Goal: Task Accomplishment & Management: Use online tool/utility

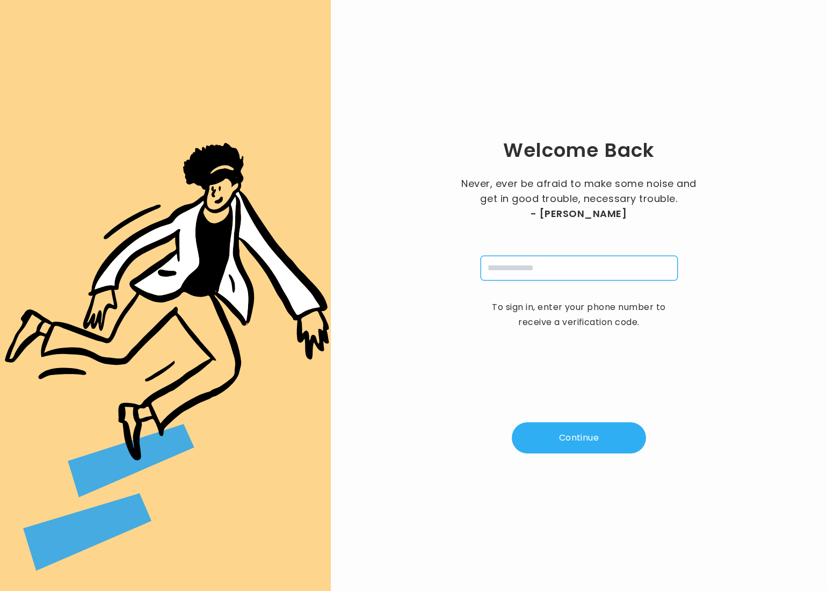
drag, startPoint x: 523, startPoint y: 274, endPoint x: 537, endPoint y: 274, distance: 14.0
click at [526, 274] on input "tel" at bounding box center [579, 268] width 197 height 25
type input "**********"
click at [568, 432] on button "Continue" at bounding box center [579, 437] width 134 height 31
type input "*"
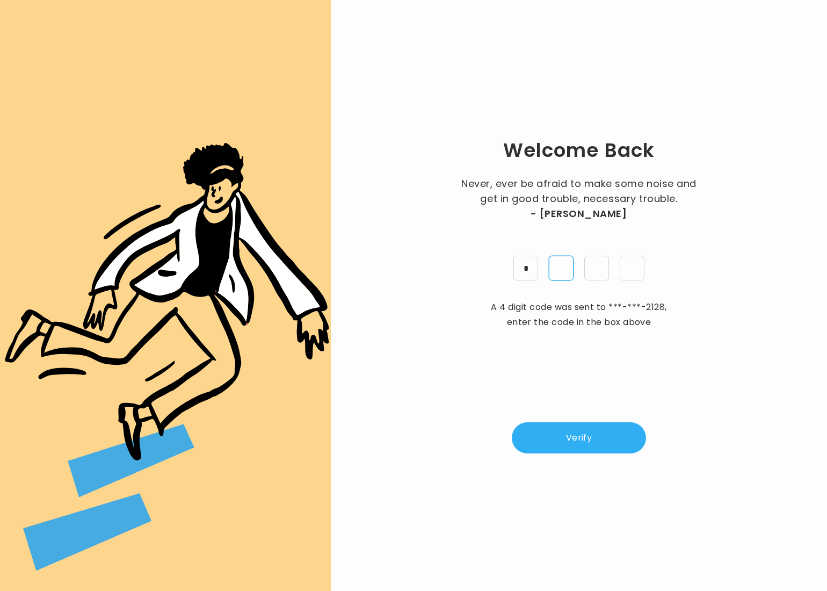
type input "*"
click at [578, 433] on button "Verify" at bounding box center [579, 437] width 134 height 31
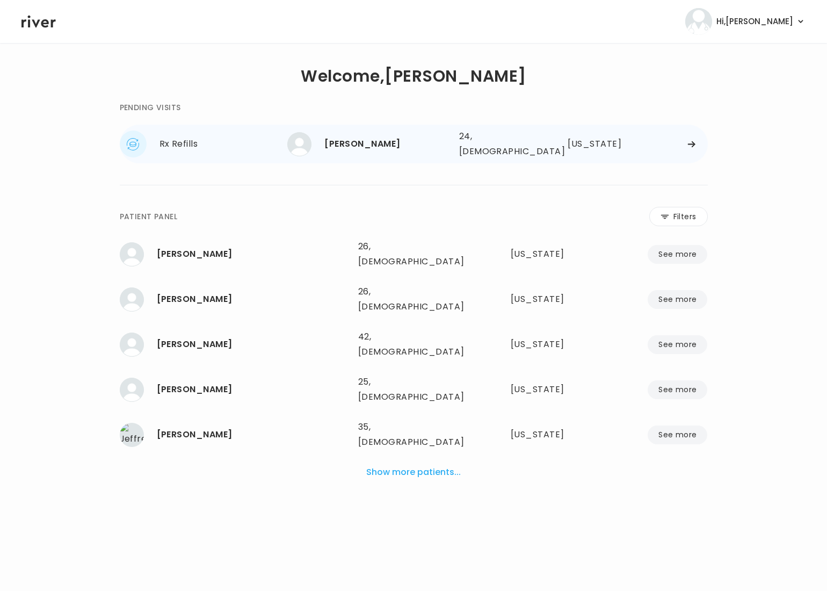
click at [688, 149] on div "[PERSON_NAME] 24, [DEMOGRAPHIC_DATA] See more 24, [DEMOGRAPHIC_DATA] [US_STATE]" at bounding box center [497, 144] width 420 height 34
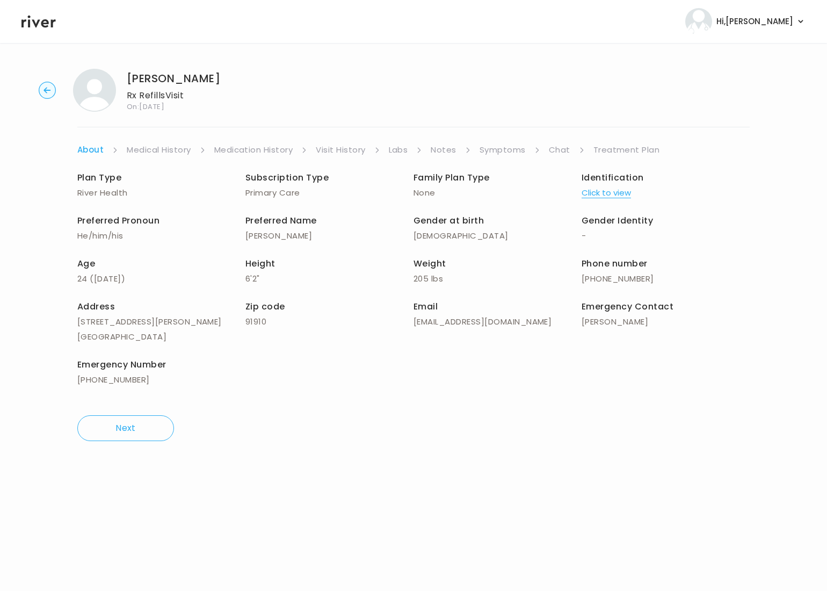
click at [444, 151] on link "Notes" at bounding box center [443, 149] width 25 height 15
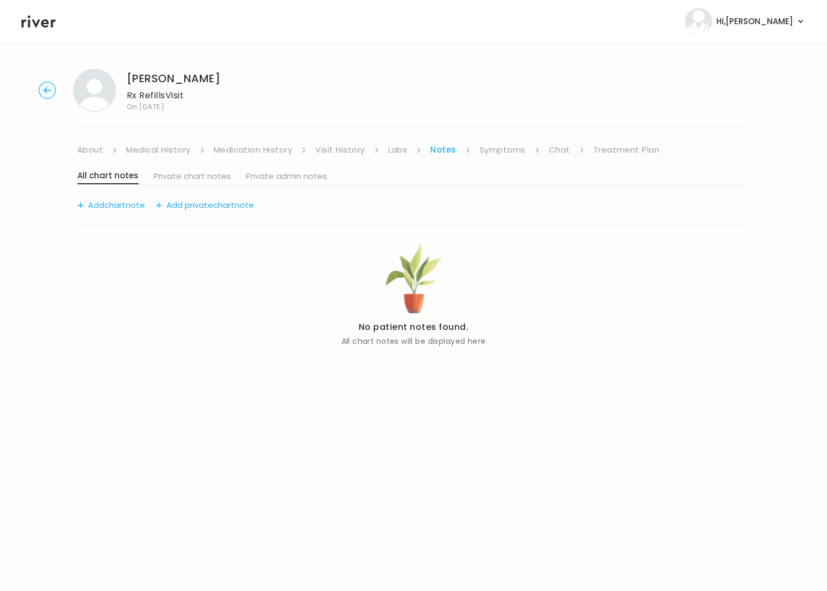
click at [337, 151] on link "Visit History" at bounding box center [339, 149] width 49 height 15
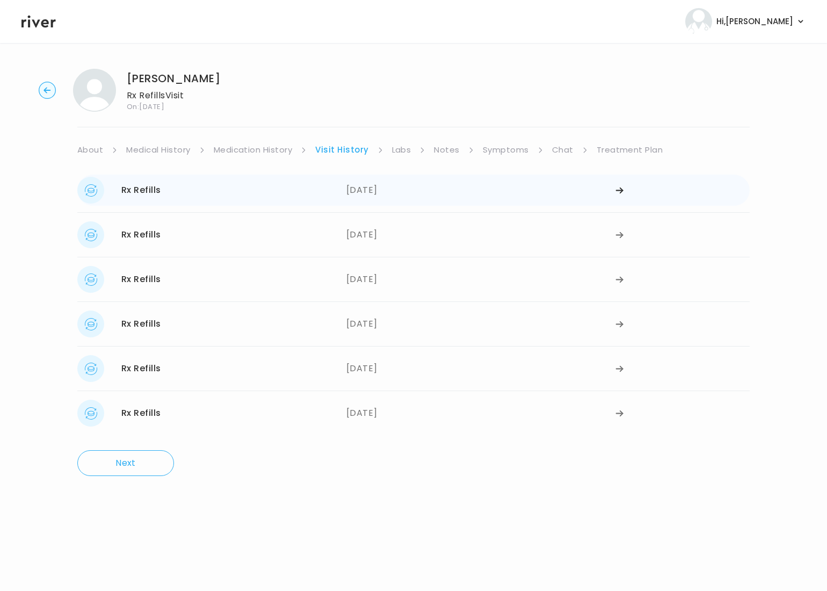
click at [173, 192] on div "Rx Refills [DATE]" at bounding box center [211, 190] width 269 height 27
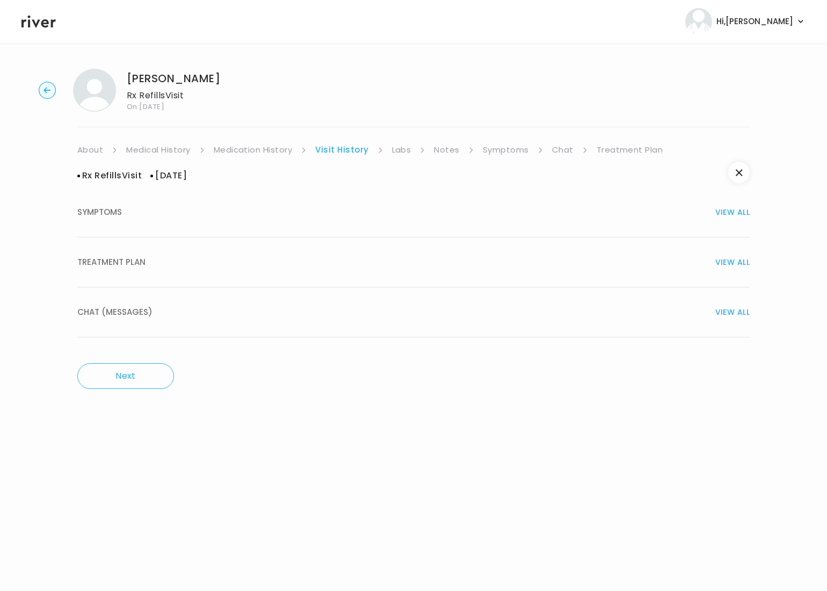
click at [132, 265] on span "TREATMENT PLAN" at bounding box center [111, 262] width 68 height 15
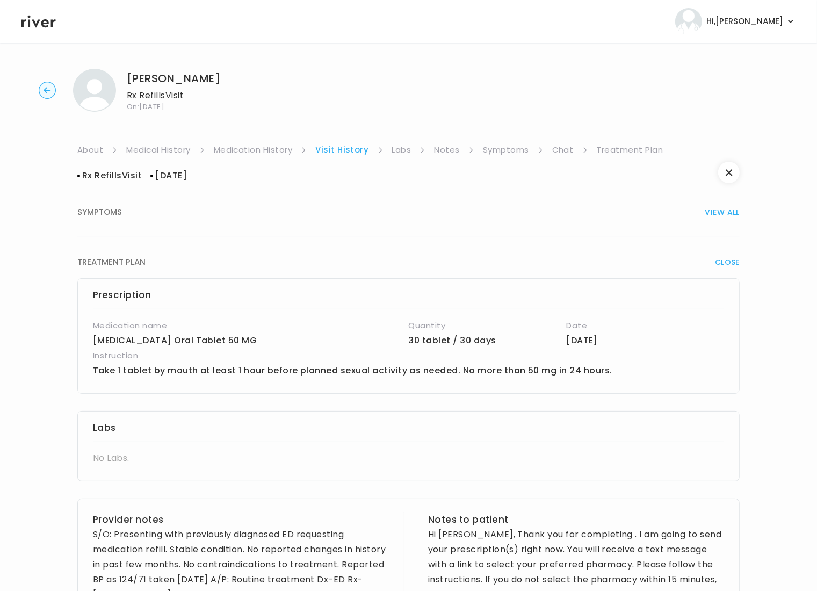
click at [510, 153] on link "Symptoms" at bounding box center [506, 149] width 46 height 15
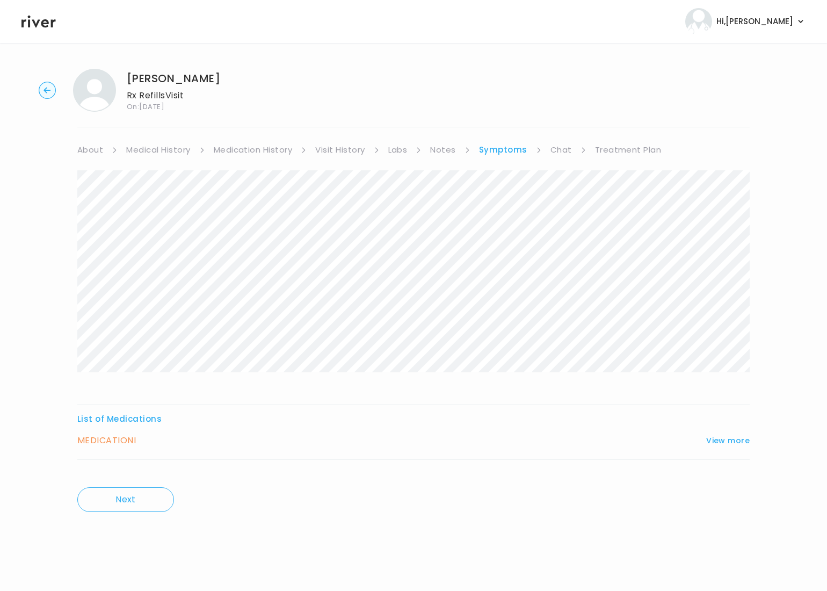
click at [436, 448] on div "MEDICATION I View more" at bounding box center [413, 440] width 672 height 15
click at [724, 439] on button "View more" at bounding box center [727, 440] width 43 height 13
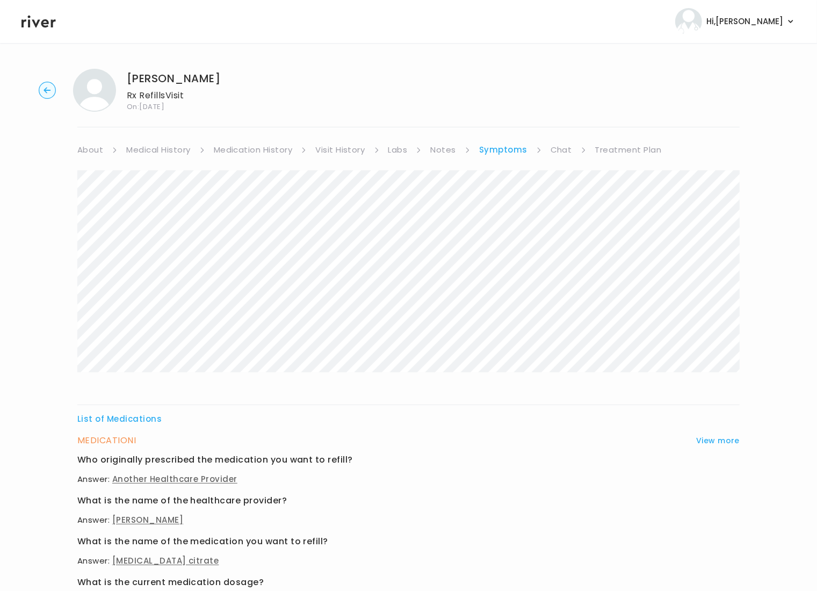
click at [349, 149] on link "Visit History" at bounding box center [339, 149] width 49 height 15
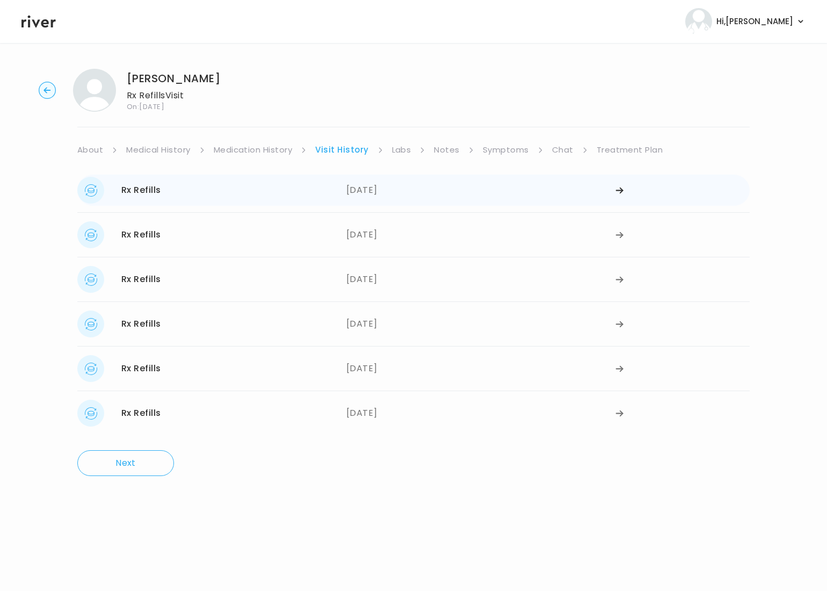
click at [370, 195] on div "[DATE]" at bounding box center [480, 190] width 269 height 27
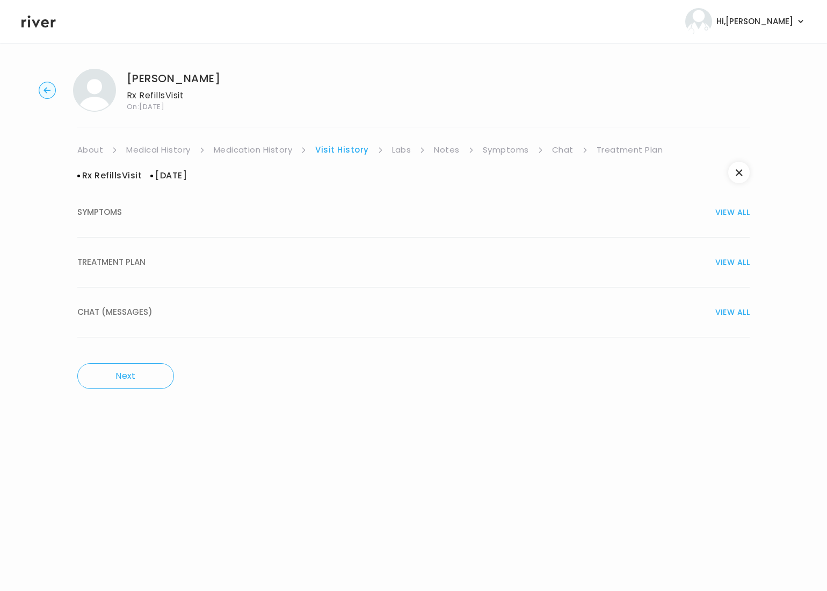
click at [176, 258] on div "TREATMENT PLAN VIEW ALL" at bounding box center [413, 262] width 672 height 15
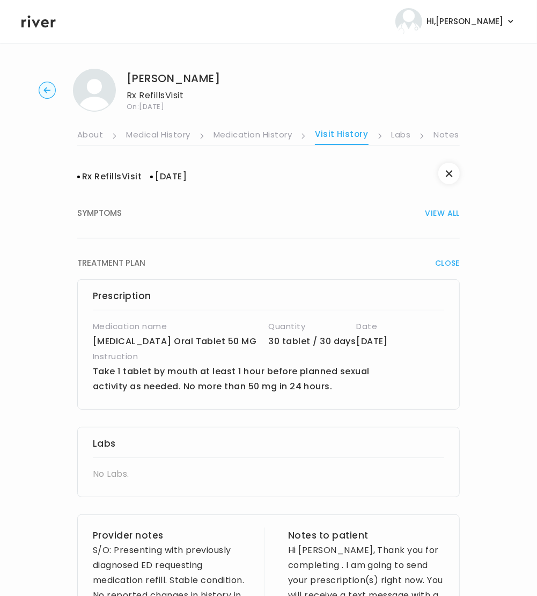
click at [430, 138] on ul "About Medical History Medication History Visit History Labs Notes Symptoms Chat…" at bounding box center [268, 129] width 383 height 34
click at [446, 134] on link "Notes" at bounding box center [446, 135] width 25 height 17
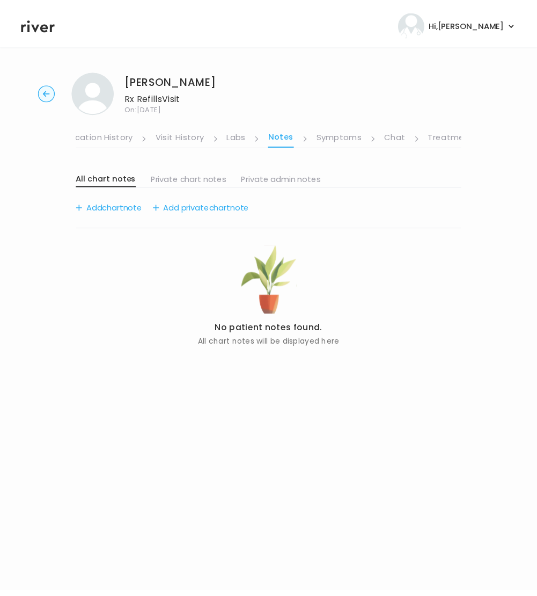
scroll to position [0, 186]
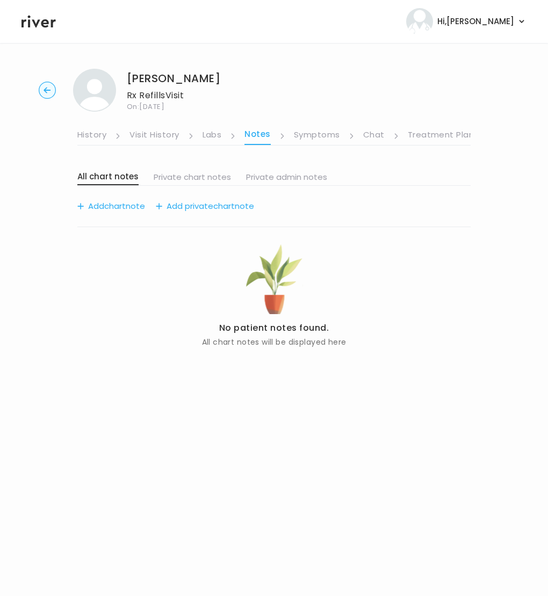
click at [438, 133] on link "Treatment Plan" at bounding box center [441, 135] width 67 height 17
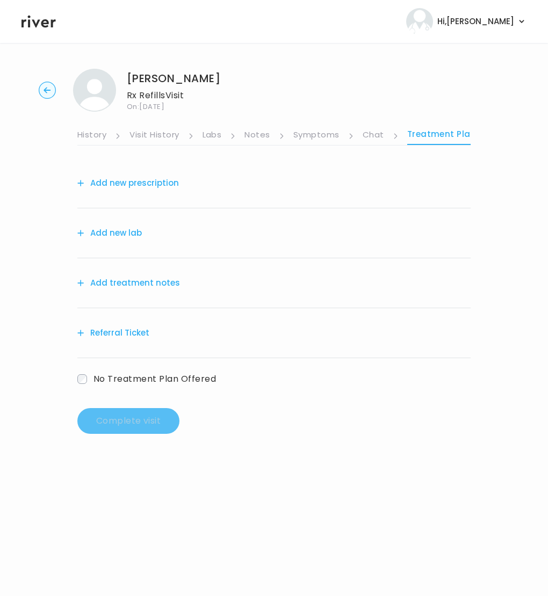
click at [132, 284] on button "Add treatment notes" at bounding box center [128, 282] width 103 height 15
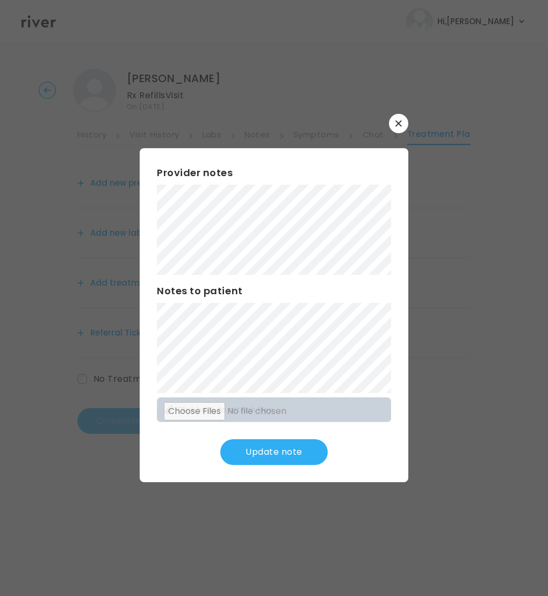
click at [293, 459] on button "Update note" at bounding box center [273, 452] width 107 height 26
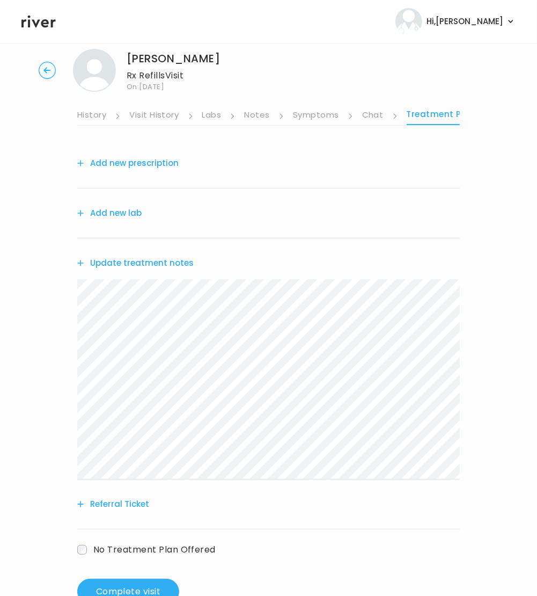
scroll to position [54, 0]
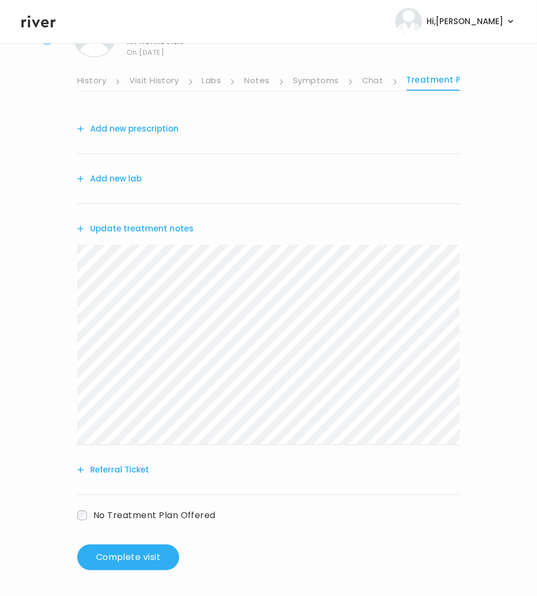
click at [119, 177] on button "Add new lab" at bounding box center [109, 178] width 64 height 15
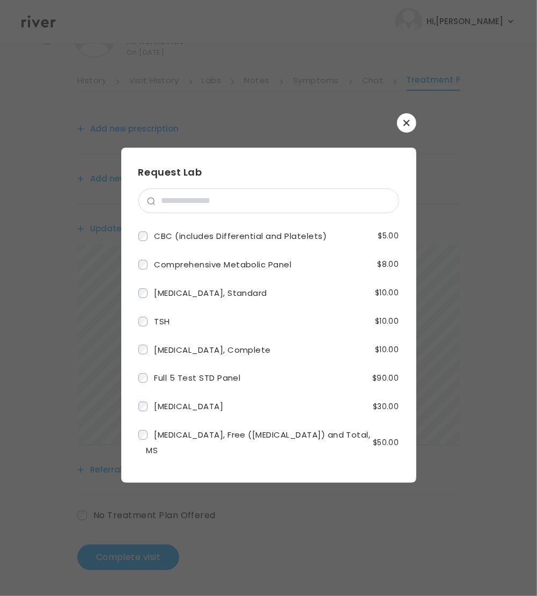
click at [410, 120] on icon "button" at bounding box center [407, 123] width 6 height 6
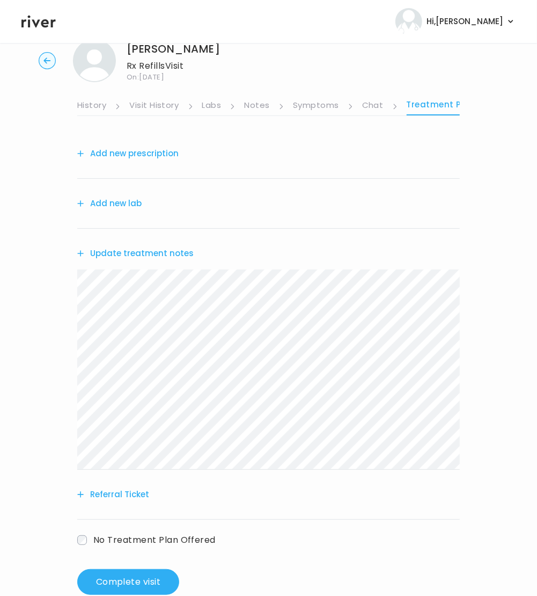
scroll to position [0, 0]
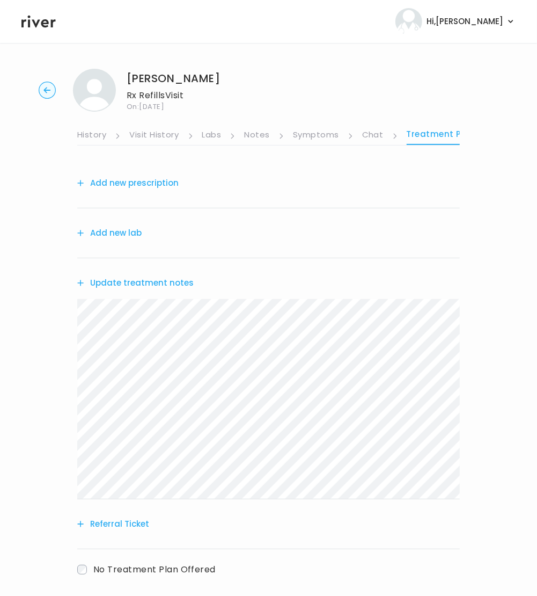
click at [152, 183] on button "Add new prescription" at bounding box center [127, 183] width 101 height 15
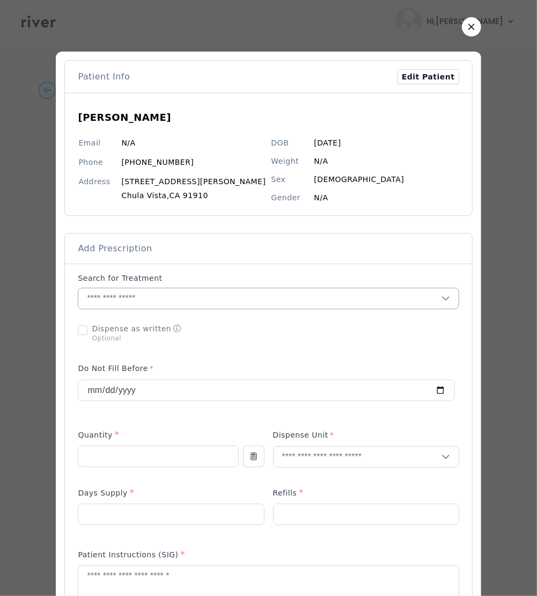
click at [350, 306] on input "text" at bounding box center [259, 298] width 363 height 20
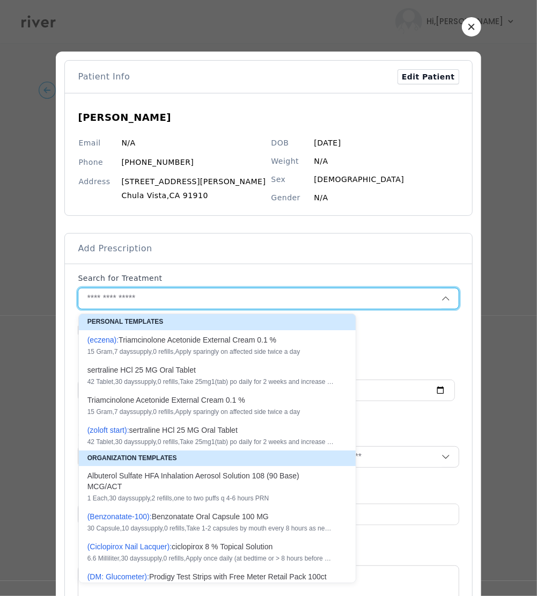
scroll to position [3, 0]
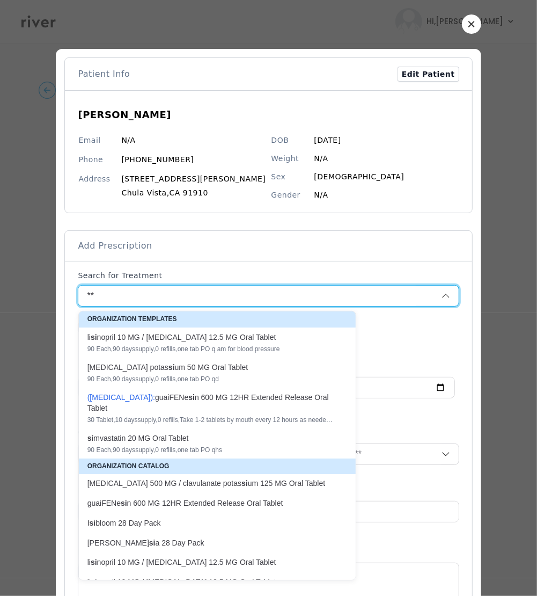
type input "*"
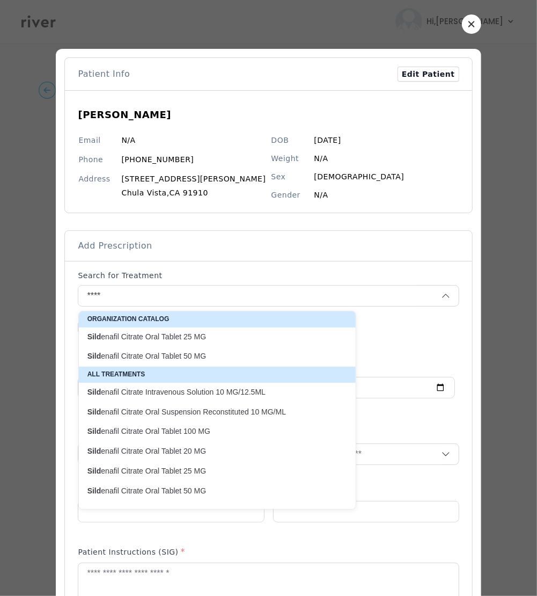
click at [214, 354] on p "Sild enafil Citrate Oral Tablet 50 MG" at bounding box center [211, 356] width 247 height 10
type input "**********"
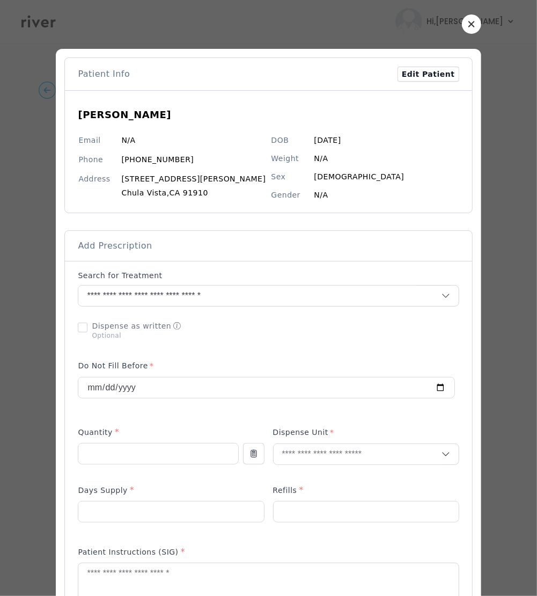
click at [146, 440] on div "Quantity *" at bounding box center [158, 434] width 161 height 17
click at [148, 447] on input "number" at bounding box center [157, 454] width 159 height 20
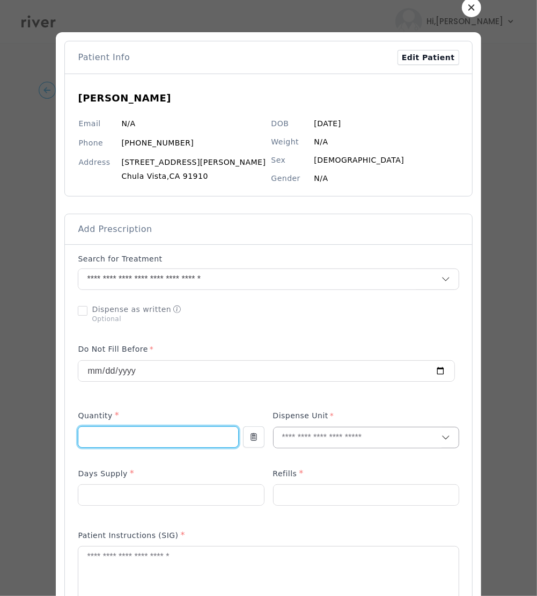
scroll to position [35, 0]
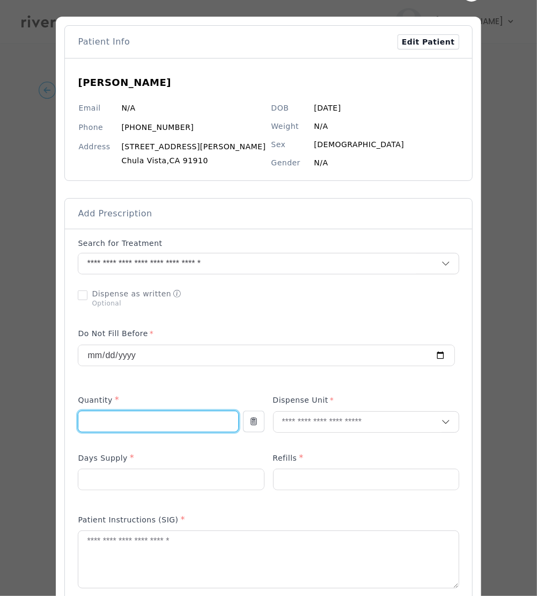
drag, startPoint x: 118, startPoint y: 422, endPoint x: 68, endPoint y: 341, distance: 95.5
click at [31, 426] on div "​" at bounding box center [268, 524] width 537 height 1118
type input "**"
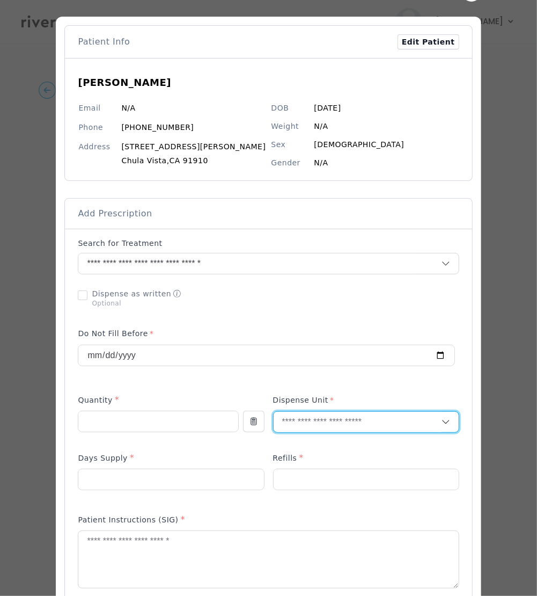
click at [306, 421] on input "text" at bounding box center [358, 422] width 168 height 20
type input "**"
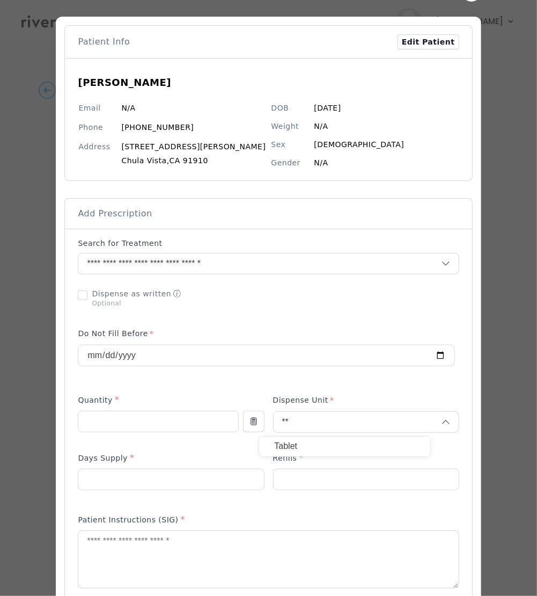
click at [301, 442] on p "Tablet" at bounding box center [344, 447] width 141 height 16
click at [186, 490] on div at bounding box center [171, 479] width 186 height 21
click at [214, 488] on input "number" at bounding box center [170, 479] width 185 height 20
type input "**"
click at [323, 478] on input "number" at bounding box center [366, 479] width 185 height 20
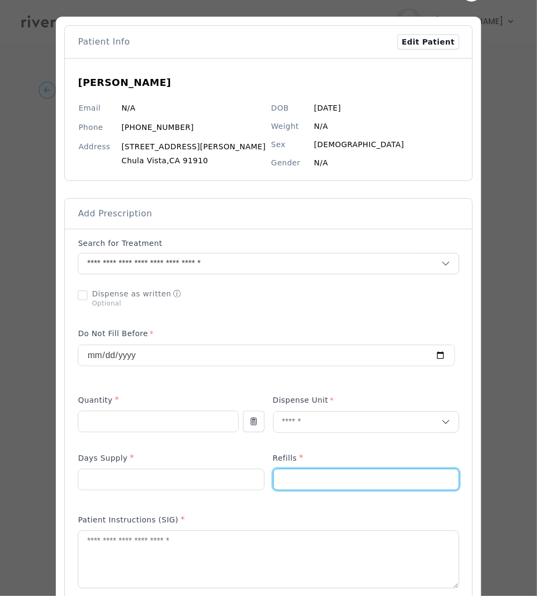
type input "*"
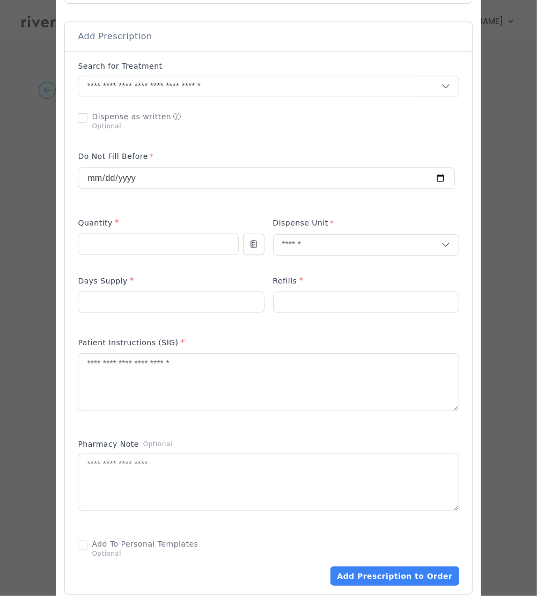
scroll to position [215, 0]
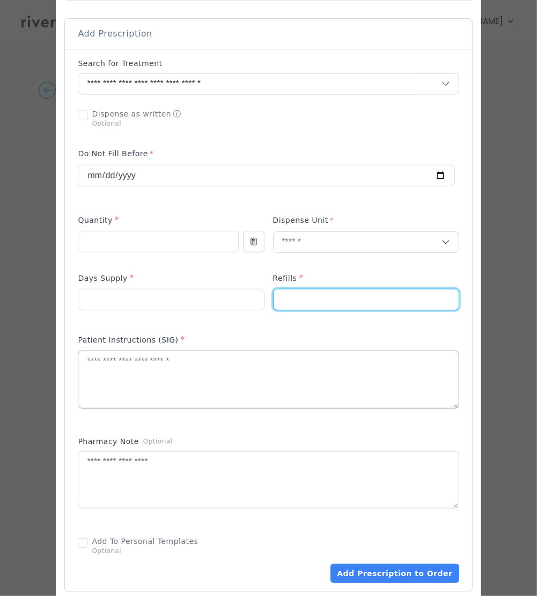
click at [272, 374] on textarea at bounding box center [268, 379] width 380 height 57
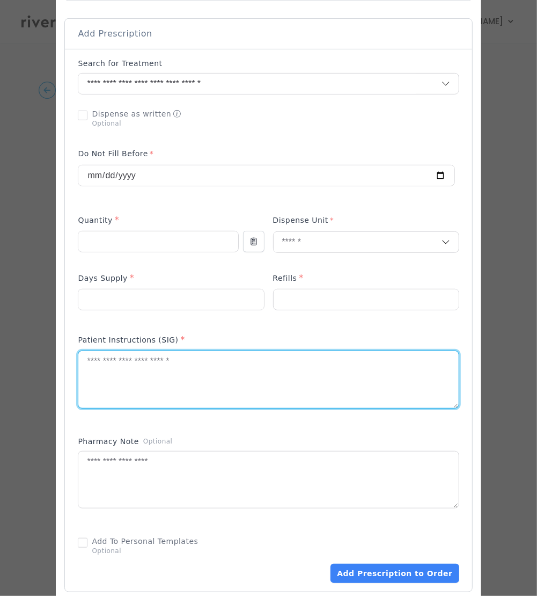
click at [234, 372] on textarea at bounding box center [268, 379] width 380 height 57
paste textarea "**********"
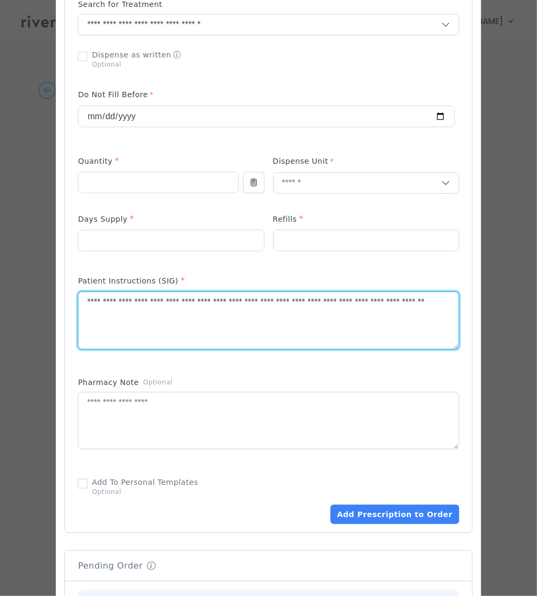
scroll to position [277, 0]
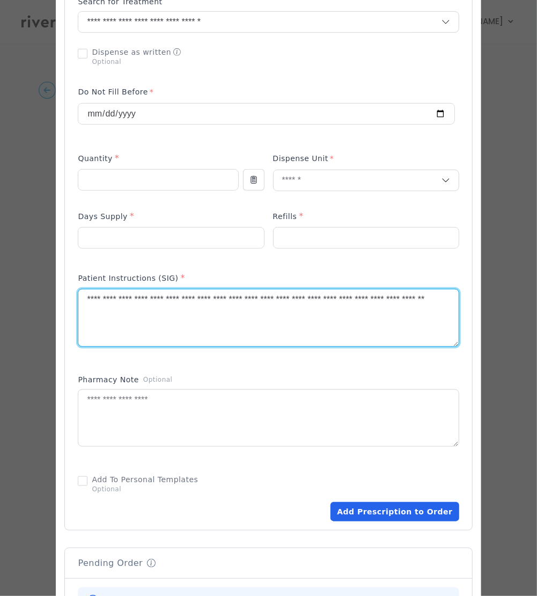
type textarea "**********"
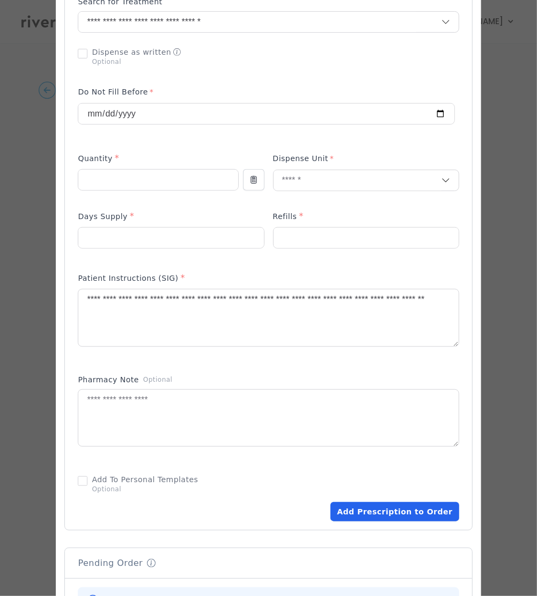
click at [369, 515] on button "Add Prescription to Order" at bounding box center [395, 511] width 128 height 19
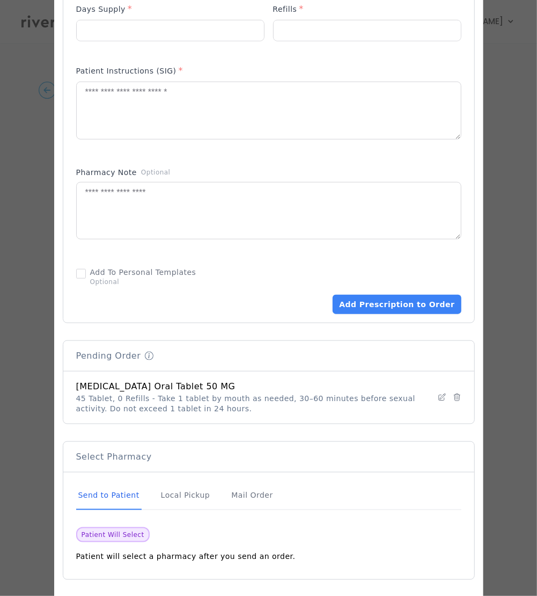
scroll to position [532, 0]
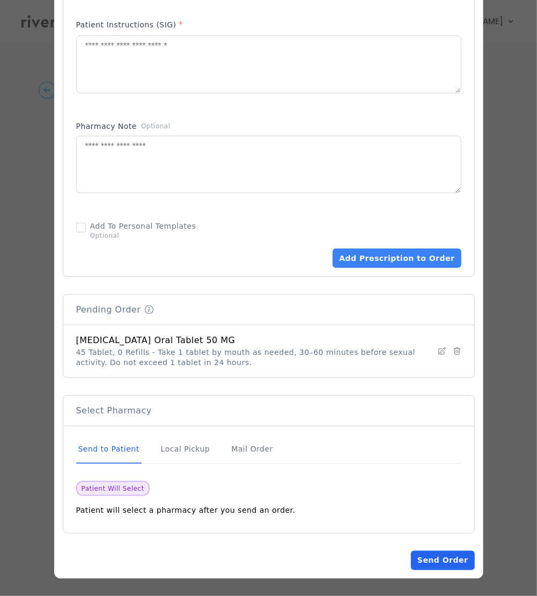
click at [424, 561] on button "Send Order" at bounding box center [442, 560] width 63 height 19
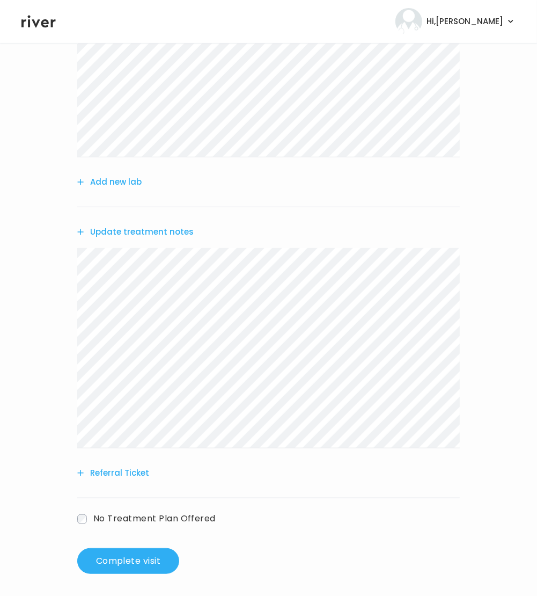
scroll to position [194, 0]
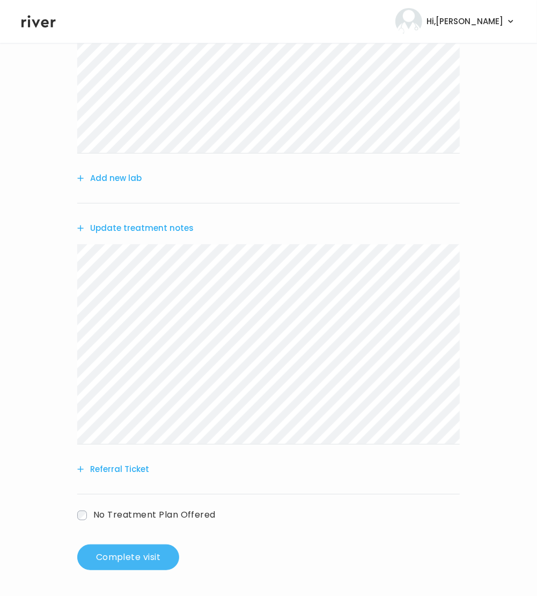
click at [148, 556] on button "Complete visit" at bounding box center [128, 557] width 102 height 26
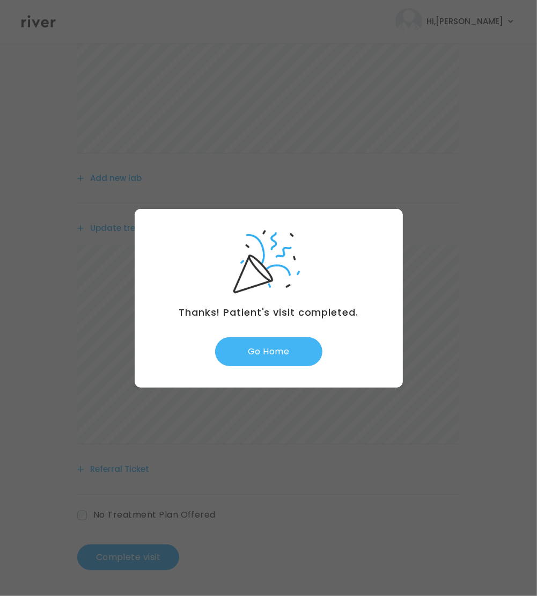
click at [295, 351] on button "Go Home" at bounding box center [268, 351] width 107 height 29
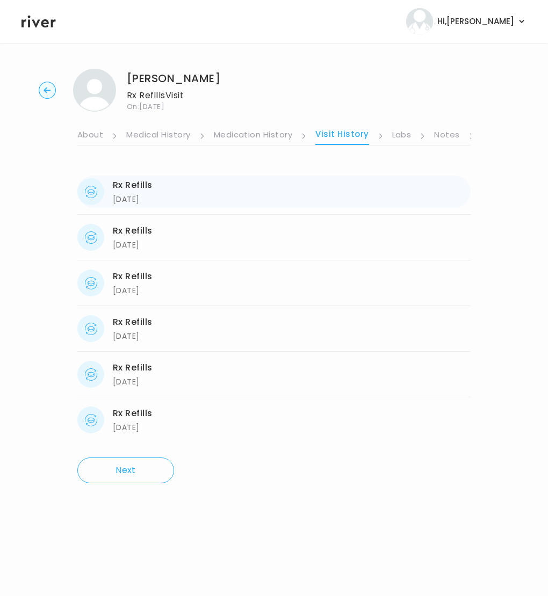
click at [143, 193] on div "[DATE]" at bounding box center [133, 199] width 40 height 13
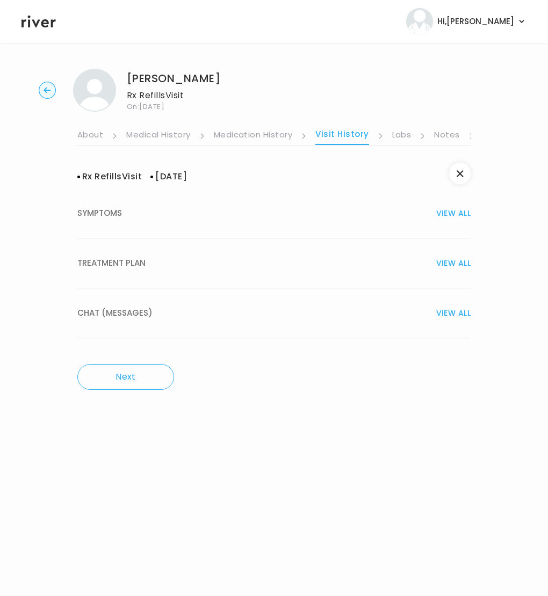
click at [141, 197] on button "SYMPTOMS VIEW ALL" at bounding box center [273, 213] width 393 height 50
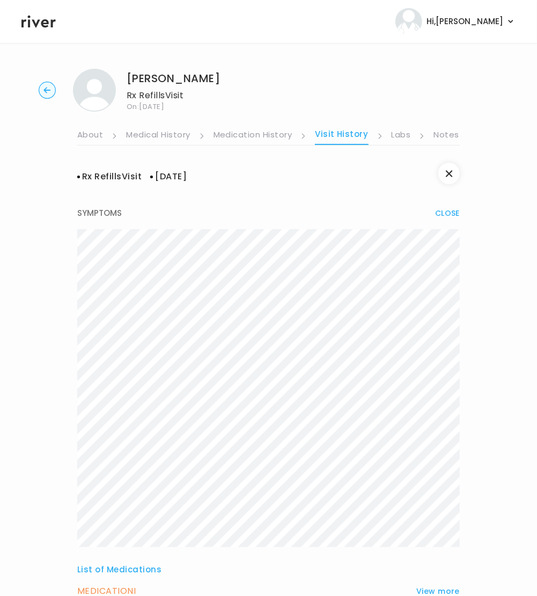
click at [401, 135] on link "Labs" at bounding box center [401, 135] width 19 height 17
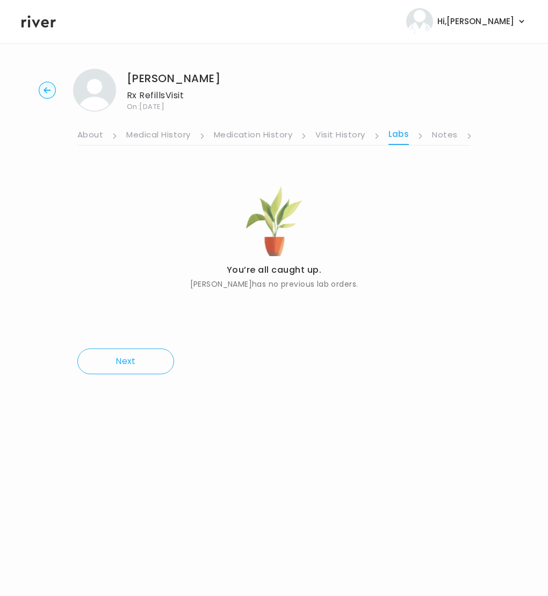
click at [343, 136] on link "Visit History" at bounding box center [339, 135] width 49 height 17
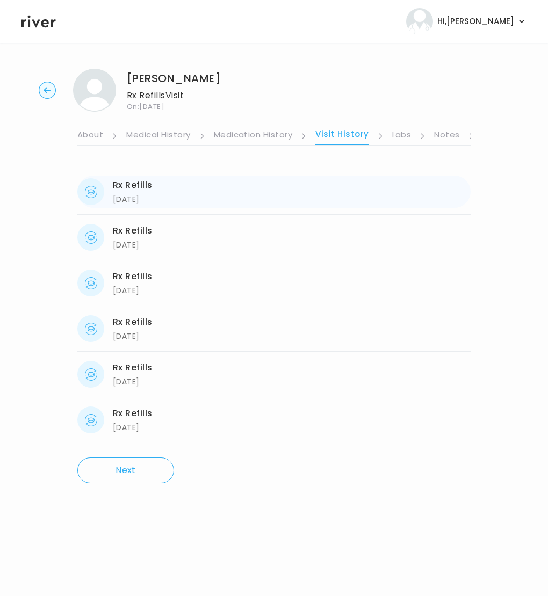
click at [129, 192] on div "Rx Refills" at bounding box center [133, 185] width 40 height 15
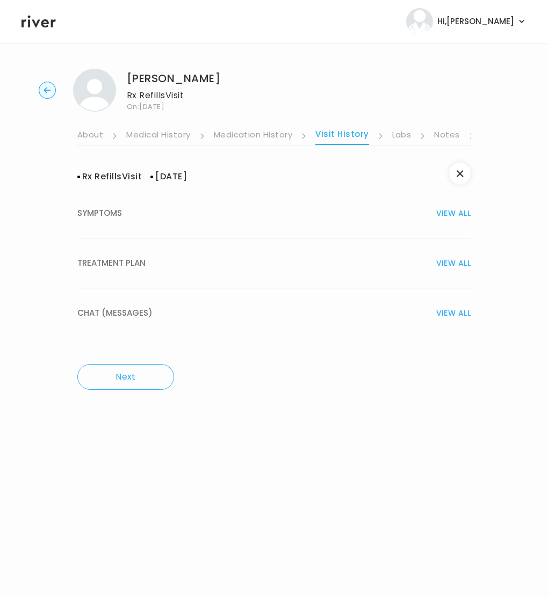
drag, startPoint x: 127, startPoint y: 261, endPoint x: 149, endPoint y: 254, distance: 23.3
click at [128, 261] on span "TREATMENT PLAN" at bounding box center [111, 263] width 68 height 15
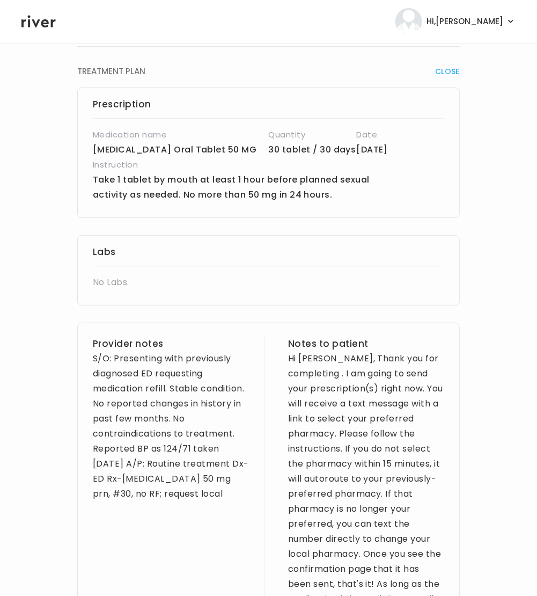
scroll to position [191, 0]
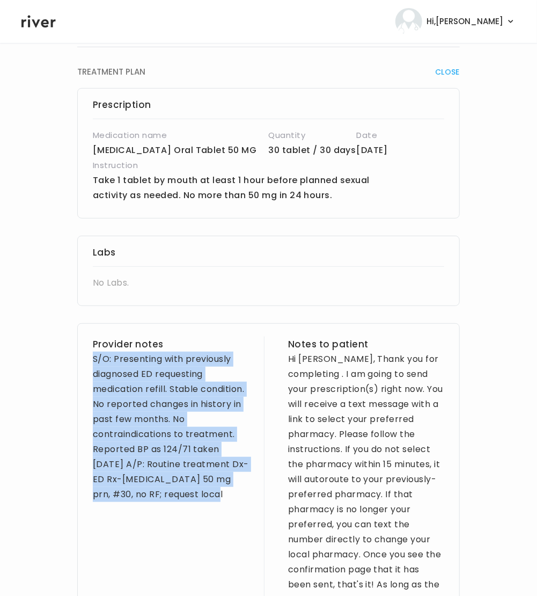
drag, startPoint x: 91, startPoint y: 359, endPoint x: 198, endPoint y: 508, distance: 183.3
click at [198, 508] on div "Provider notes S/O: Presenting with previously diagnosed ED requesting medicati…" at bounding box center [268, 518] width 383 height 390
copy div "S/O: Presenting with previously diagnosed ED requesting medication refill. Stab…"
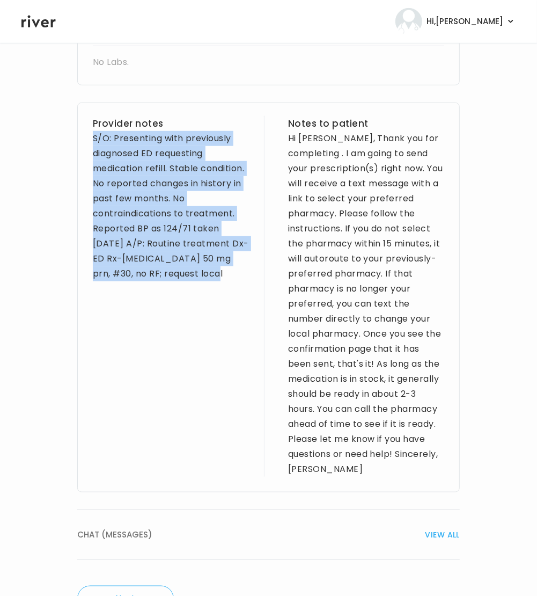
scroll to position [411, 0]
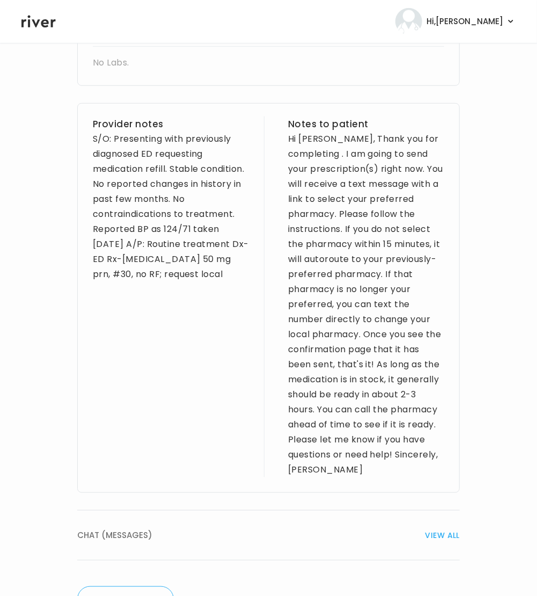
click at [292, 167] on div "Hi Luis, Thank you for completing . I am going to send your prescription(s) rig…" at bounding box center [366, 305] width 156 height 346
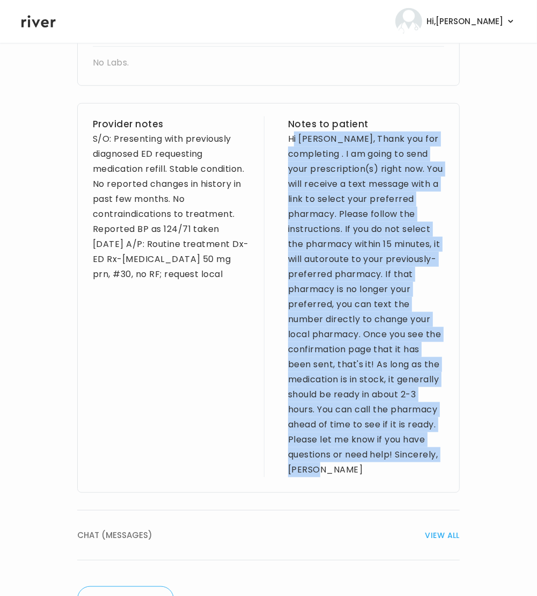
drag, startPoint x: 289, startPoint y: 139, endPoint x: 376, endPoint y: 463, distance: 335.6
click at [424, 486] on div "Provider notes S/O: Presenting with previously diagnosed ED requesting medicati…" at bounding box center [268, 298] width 383 height 390
copy div "Hi Luis, Thank you for completing . I am going to send your prescription(s) rig…"
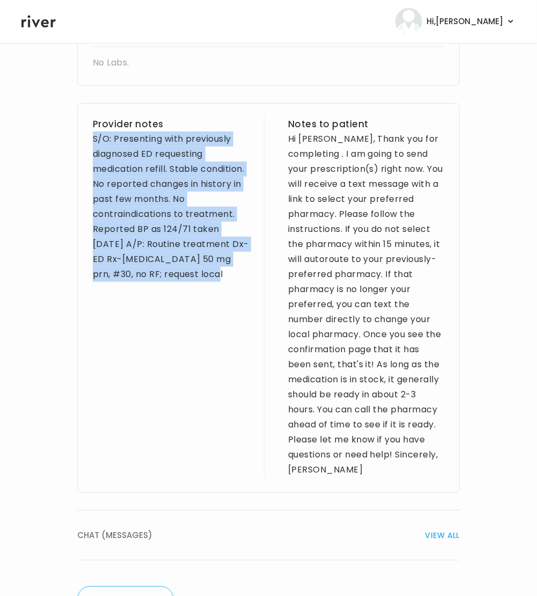
drag, startPoint x: 212, startPoint y: 275, endPoint x: 84, endPoint y: 140, distance: 186.1
click at [84, 140] on div "Provider notes S/O: Presenting with previously diagnosed ED requesting medicati…" at bounding box center [268, 298] width 383 height 390
copy div "S/O: Presenting with previously diagnosed ED requesting medication refill. Stab…"
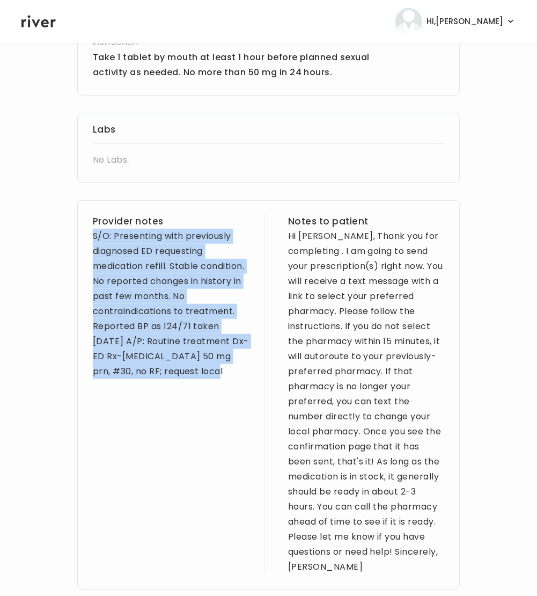
scroll to position [295, 0]
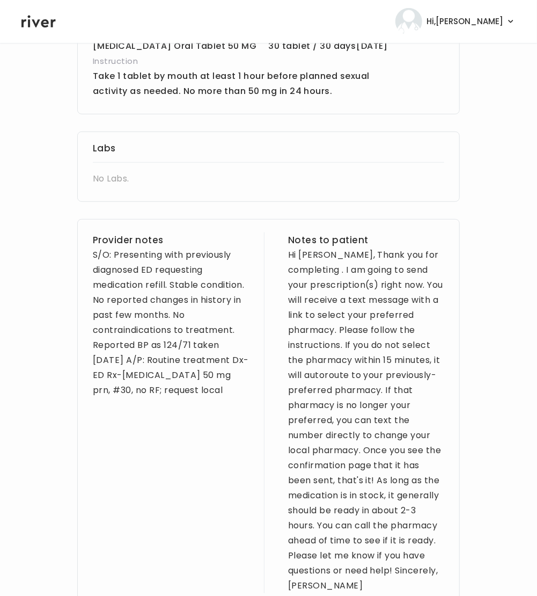
click at [167, 506] on div "Provider notes S/O: Presenting with previously diagnosed ED requesting medicati…" at bounding box center [171, 413] width 156 height 361
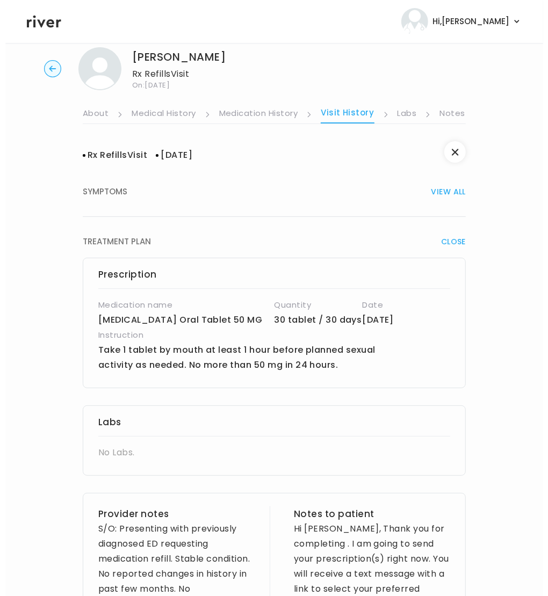
scroll to position [0, 0]
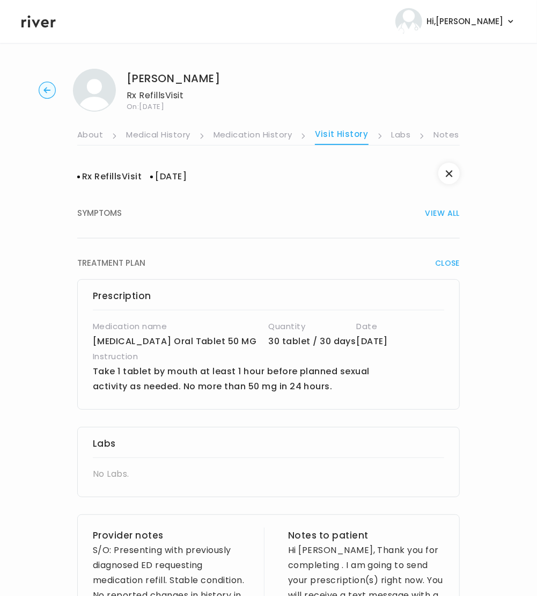
click at [401, 137] on link "Labs" at bounding box center [401, 135] width 19 height 17
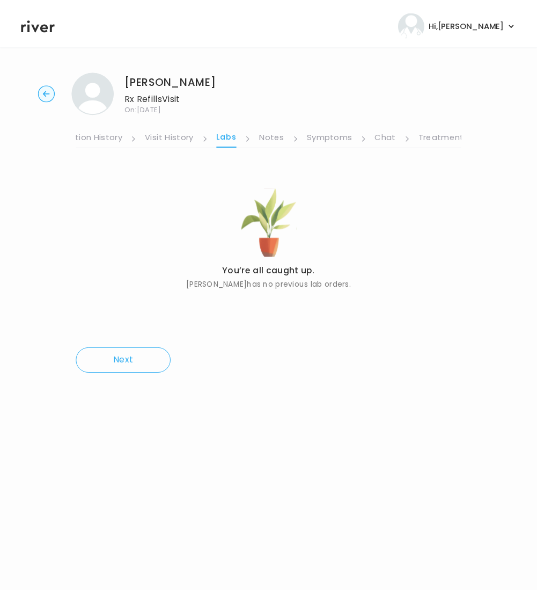
scroll to position [0, 186]
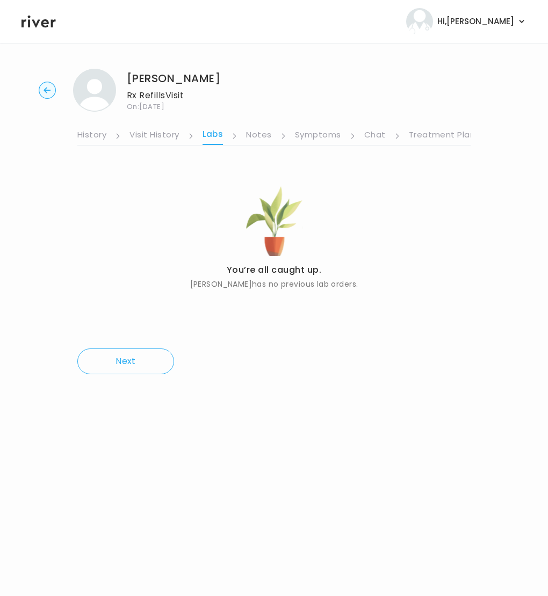
click at [290, 131] on ul "About Medical History Medication History Visit History Labs Notes Symptoms Chat…" at bounding box center [273, 129] width 393 height 34
click at [304, 133] on link "Symptoms" at bounding box center [318, 135] width 46 height 17
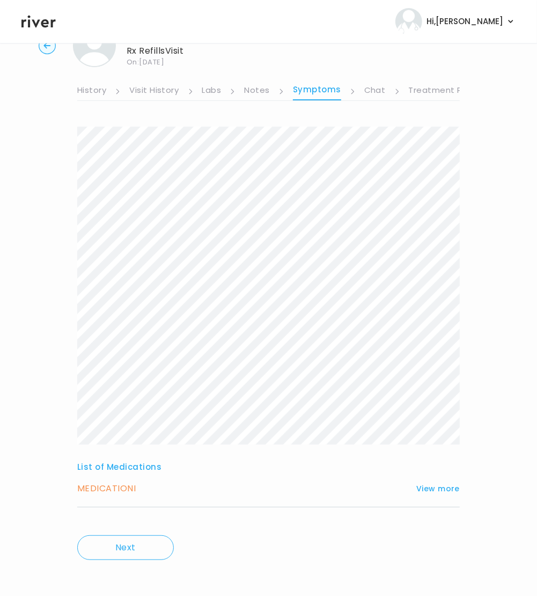
scroll to position [49, 0]
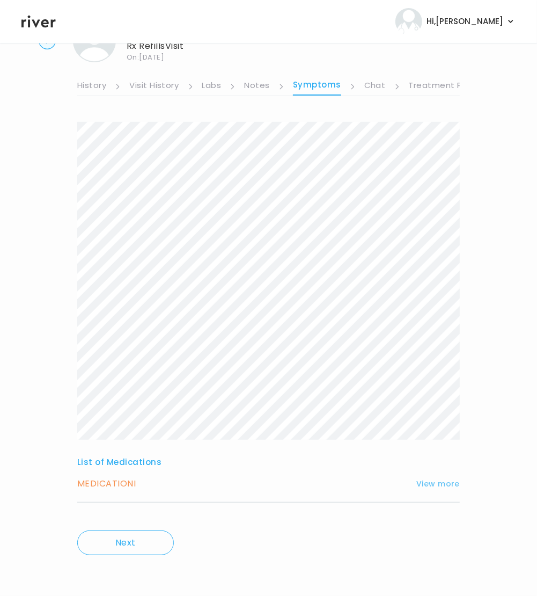
click at [451, 487] on button "View more" at bounding box center [438, 483] width 43 height 13
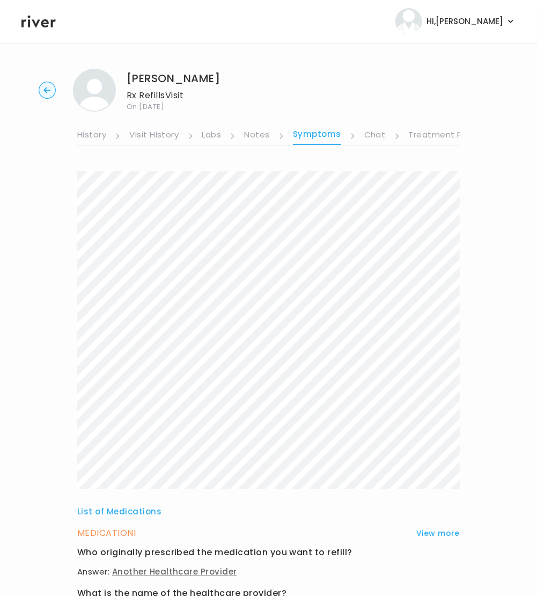
scroll to position [3, 0]
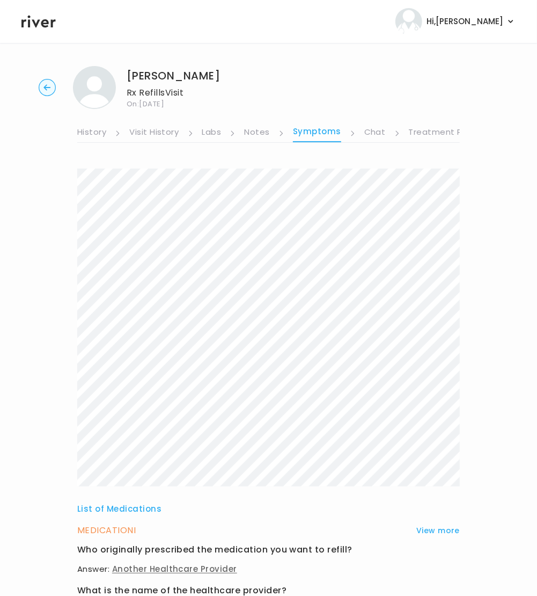
click at [274, 50] on main "Luis Astorga Rx Refills Visit On: 13 Aug 2025 About Medical History Medication …" at bounding box center [268, 506] width 537 height 932
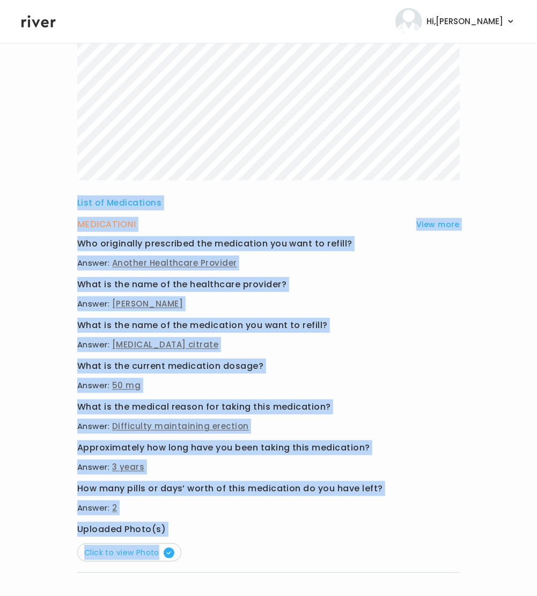
scroll to position [379, 0]
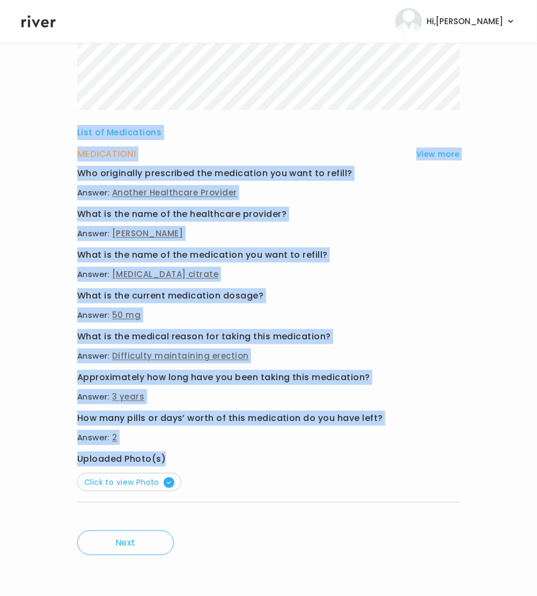
click at [290, 454] on div "List of Medications MEDICATION I View more Who originally prescribed the medica…" at bounding box center [268, 154] width 383 height 725
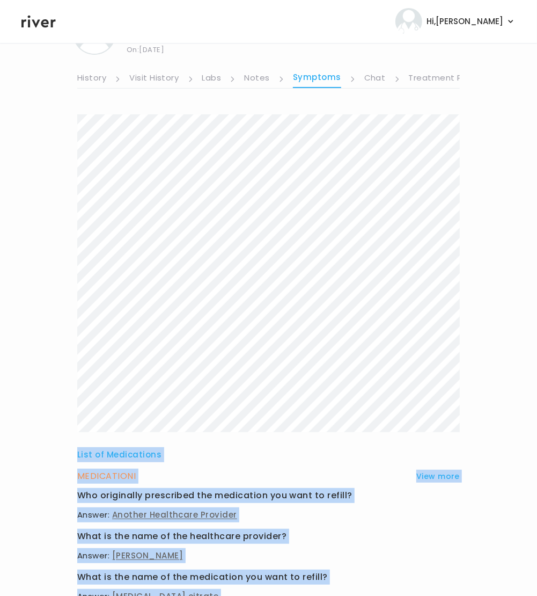
scroll to position [0, 0]
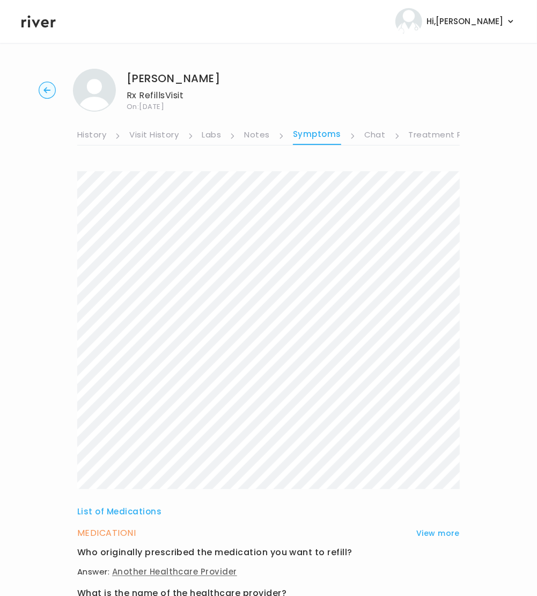
click at [359, 43] on main "Luis Astorga Rx Refills Visit On: 13 Aug 2025 About Medical History Medication …" at bounding box center [268, 509] width 537 height 932
click at [49, 89] on circle "button" at bounding box center [47, 90] width 17 height 17
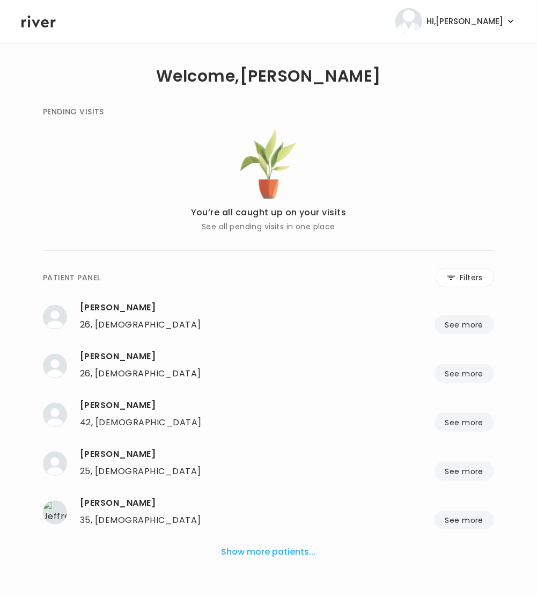
scroll to position [3, 0]
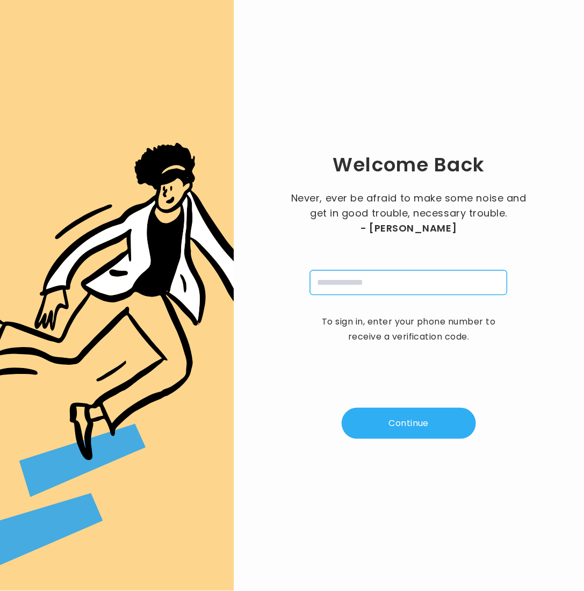
click at [394, 279] on input "tel" at bounding box center [408, 282] width 197 height 25
type input "**********"
click at [440, 421] on button "Continue" at bounding box center [409, 423] width 134 height 31
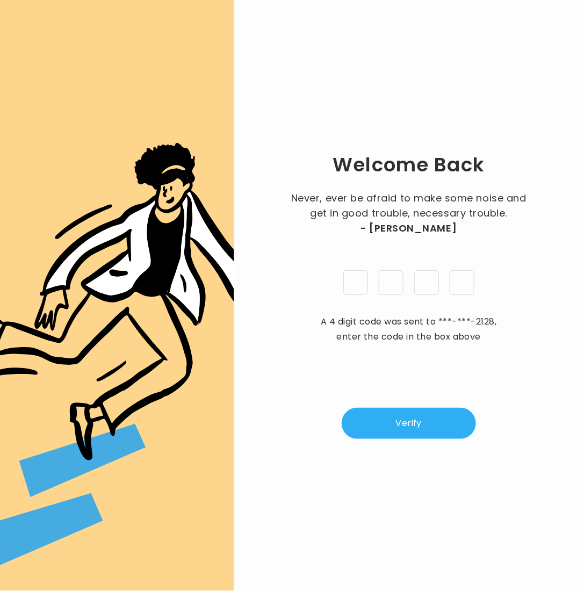
type input "*"
click at [407, 419] on button "Verify" at bounding box center [409, 423] width 134 height 31
